Goal: Information Seeking & Learning: Learn about a topic

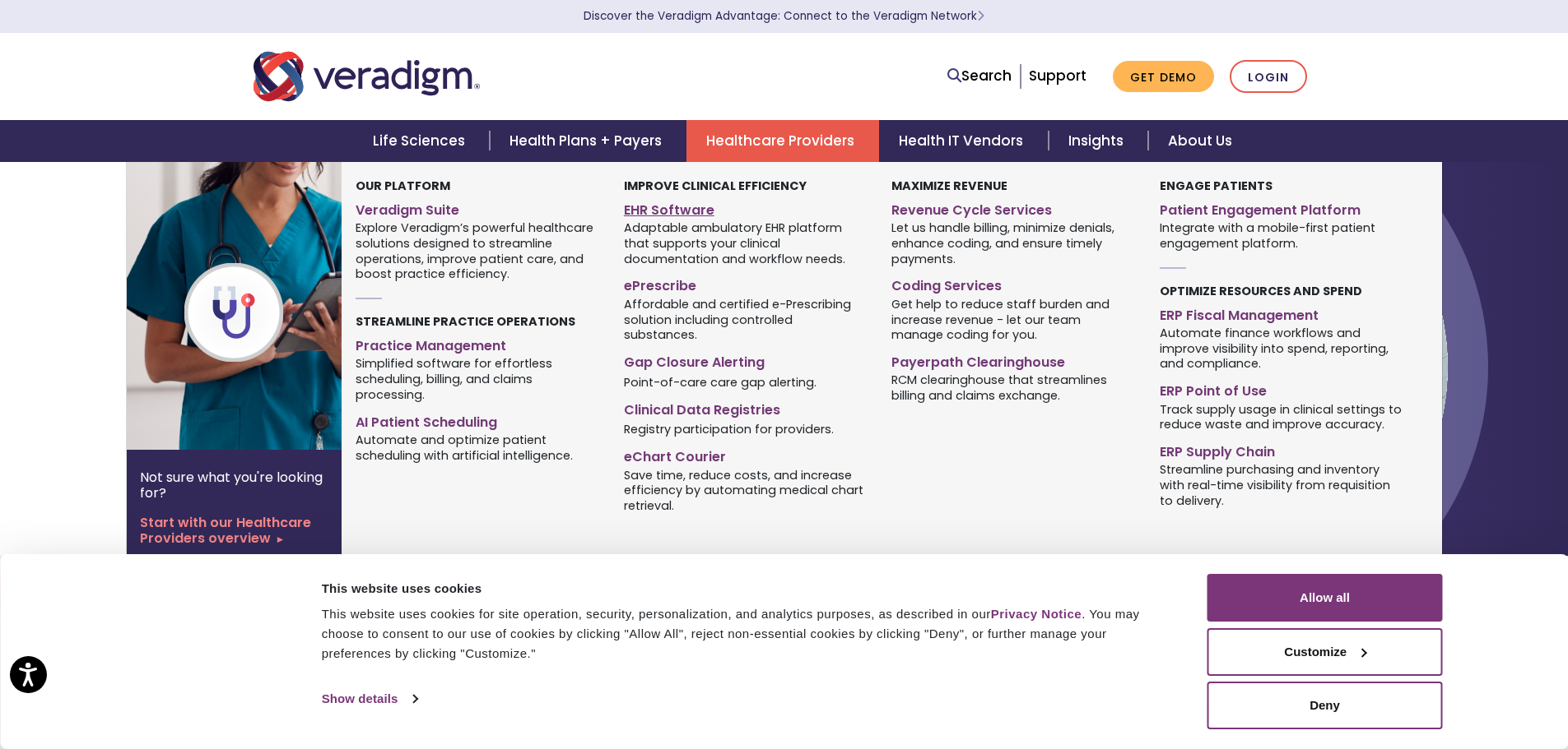
click at [696, 207] on link "EHR Software" at bounding box center [746, 207] width 243 height 24
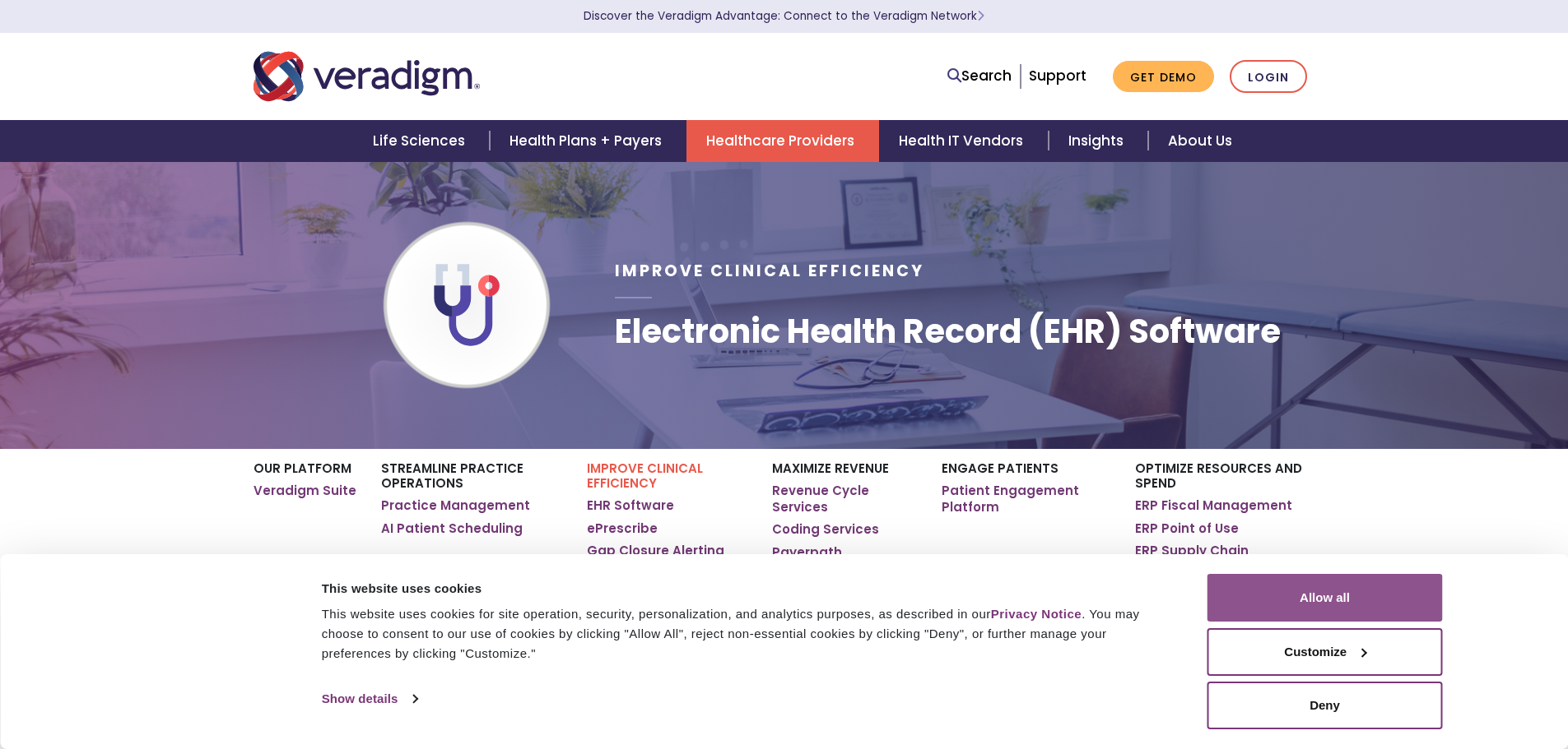
click at [1338, 615] on button "Allow all" at bounding box center [1325, 597] width 235 height 48
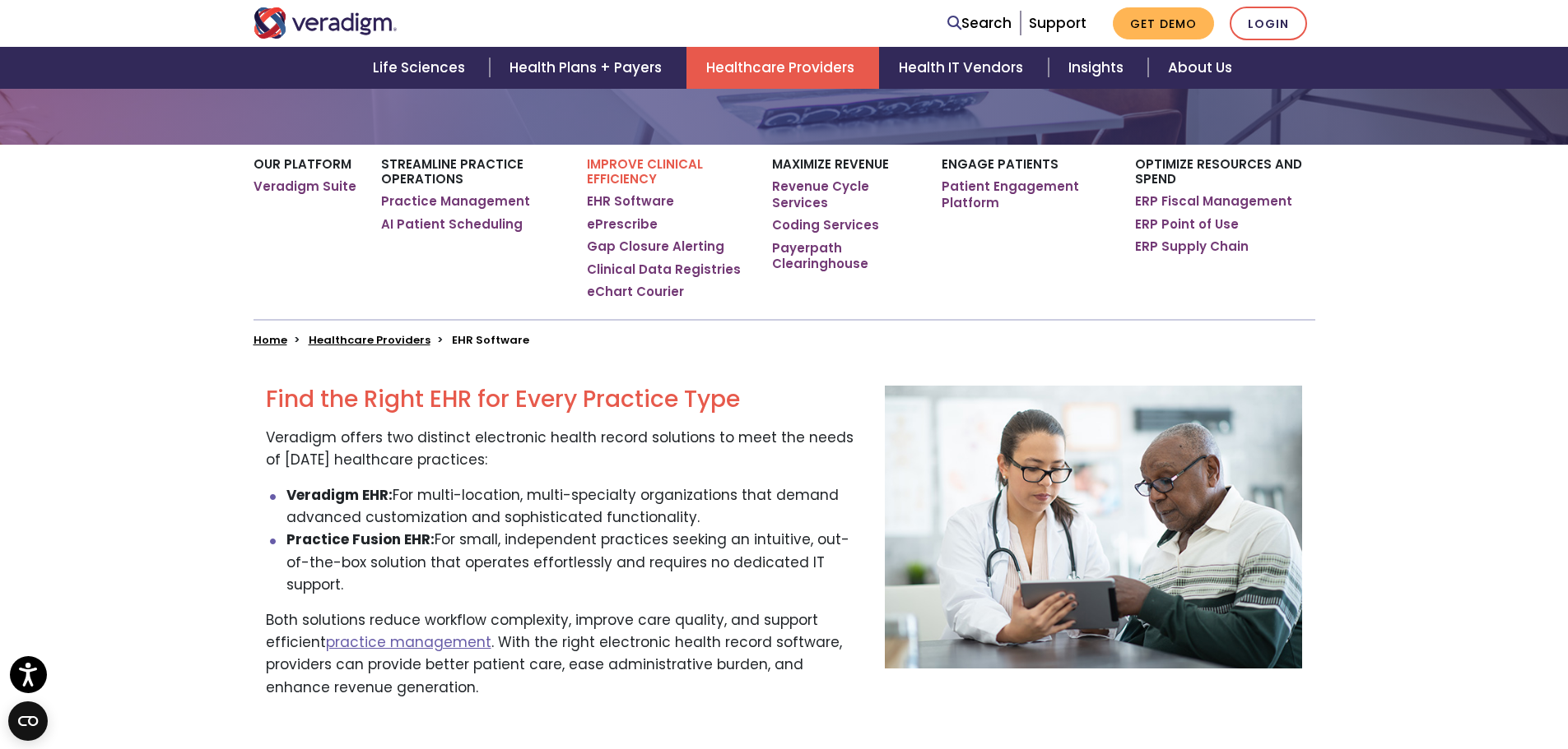
scroll to position [411, 0]
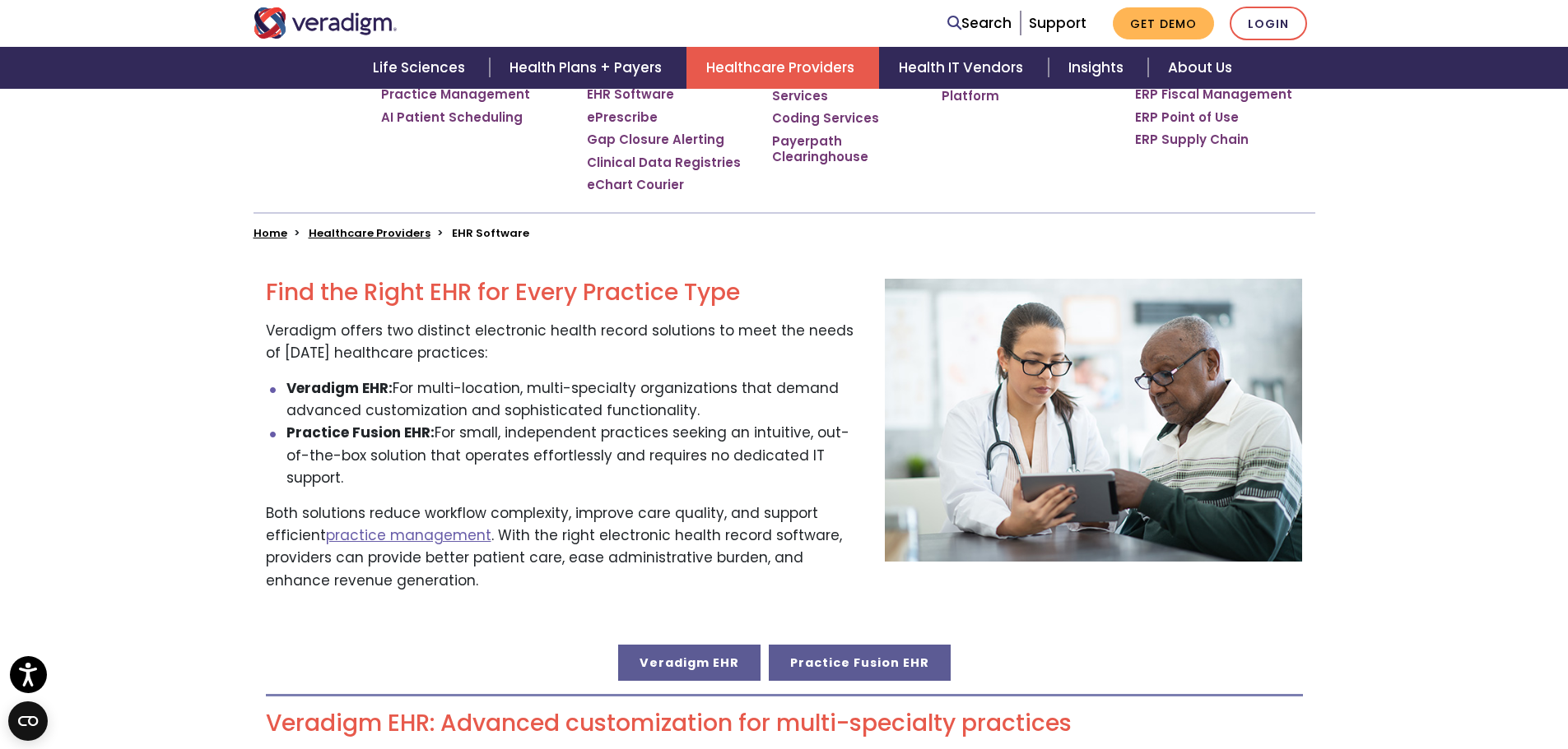
click at [828, 645] on link "Practice Fusion EHR" at bounding box center [859, 663] width 182 height 36
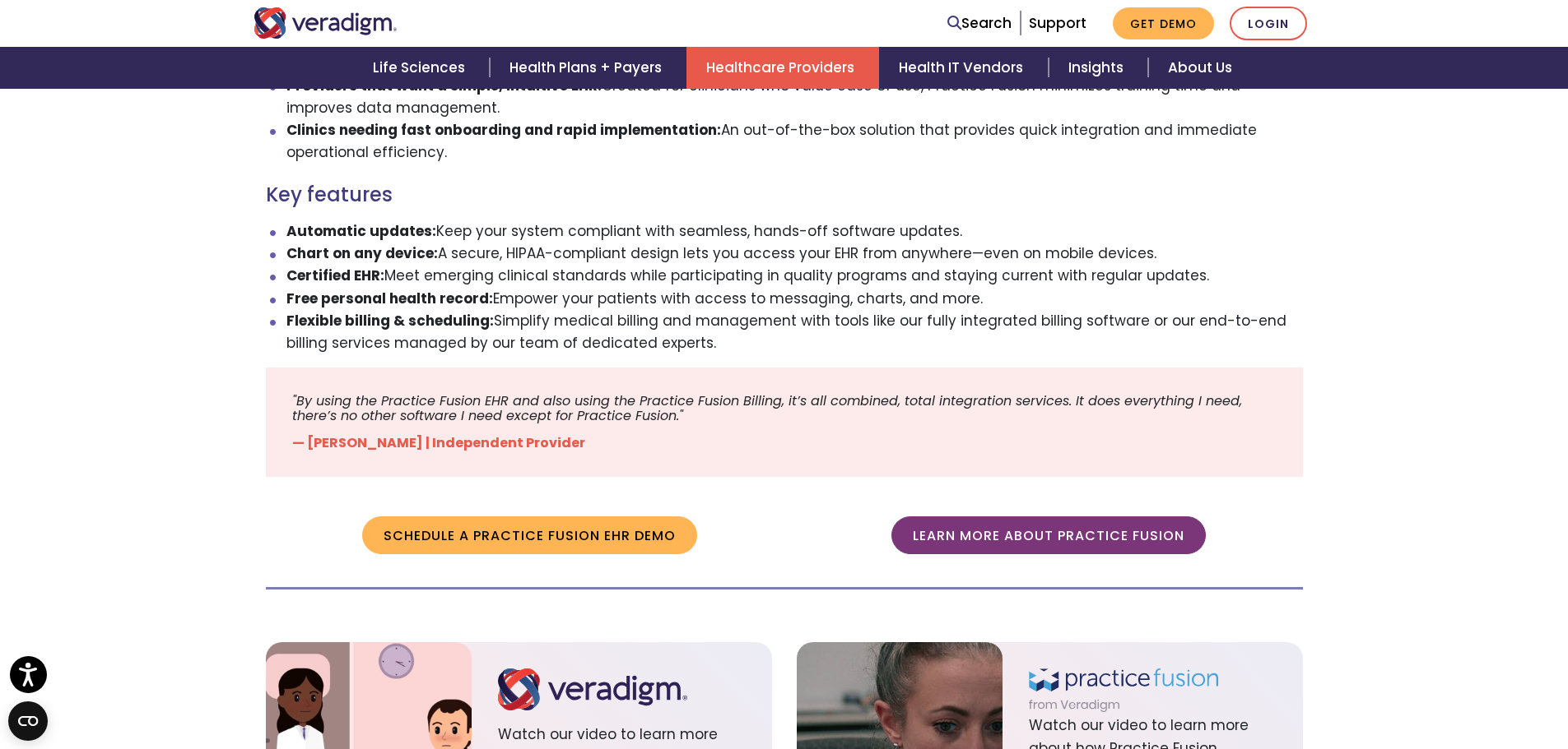
scroll to position [1398, 0]
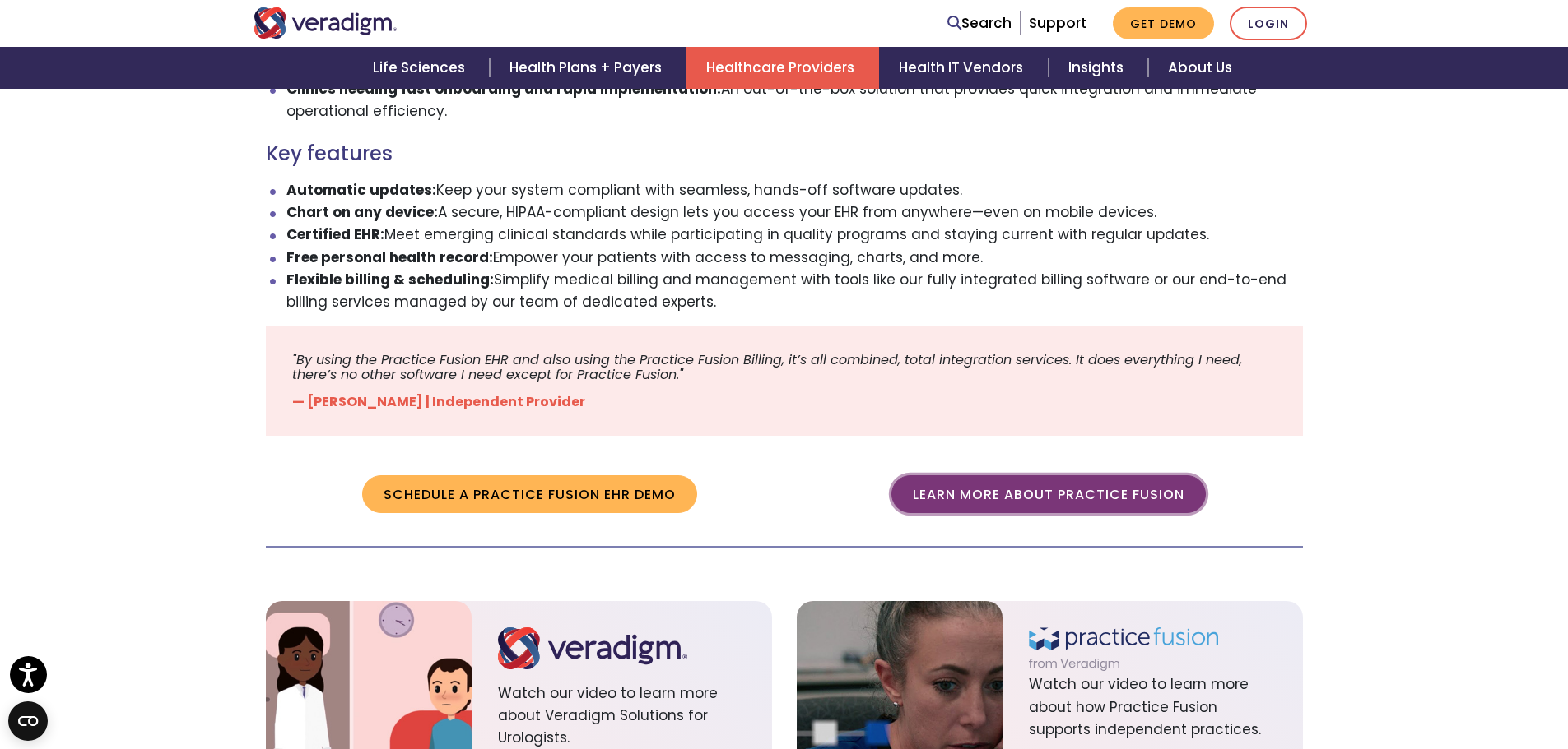
click at [1043, 475] on link "Learn more about Practice Fusion" at bounding box center [1048, 494] width 314 height 38
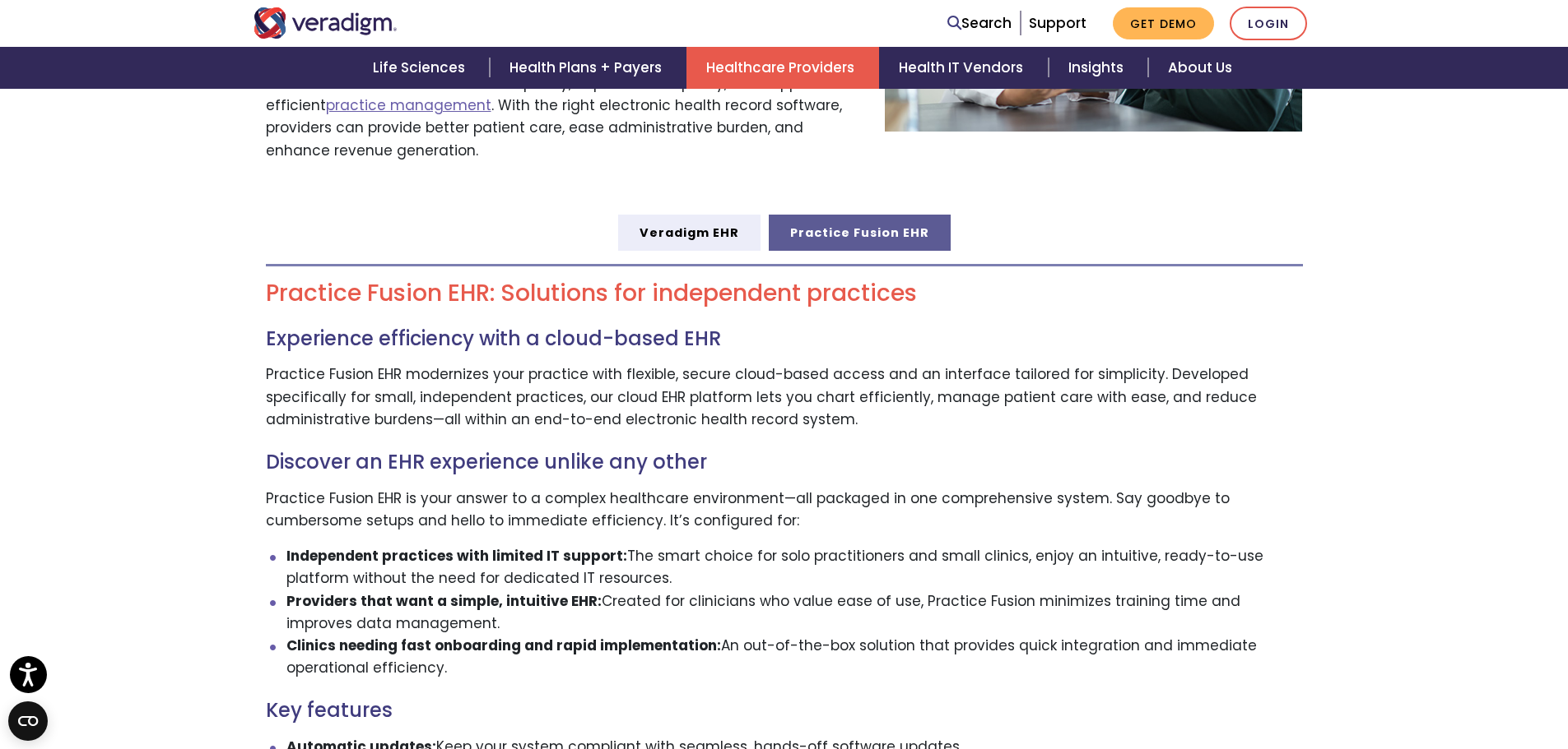
scroll to position [823, 0]
